Goal: Complete application form

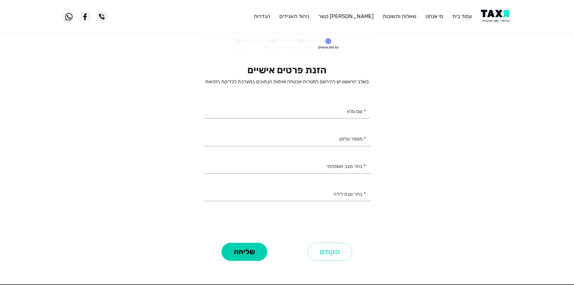
select select
click at [493, 49] on personal-details "פרטים אישיים שאלון זכאות חתימה ואישור בהצלחה הזנת פרטים אישיים בשלב הראשון יש ל…" at bounding box center [287, 156] width 574 height 245
click at [497, 20] on img at bounding box center [496, 17] width 30 height 14
select select
